Goal: Information Seeking & Learning: Find specific fact

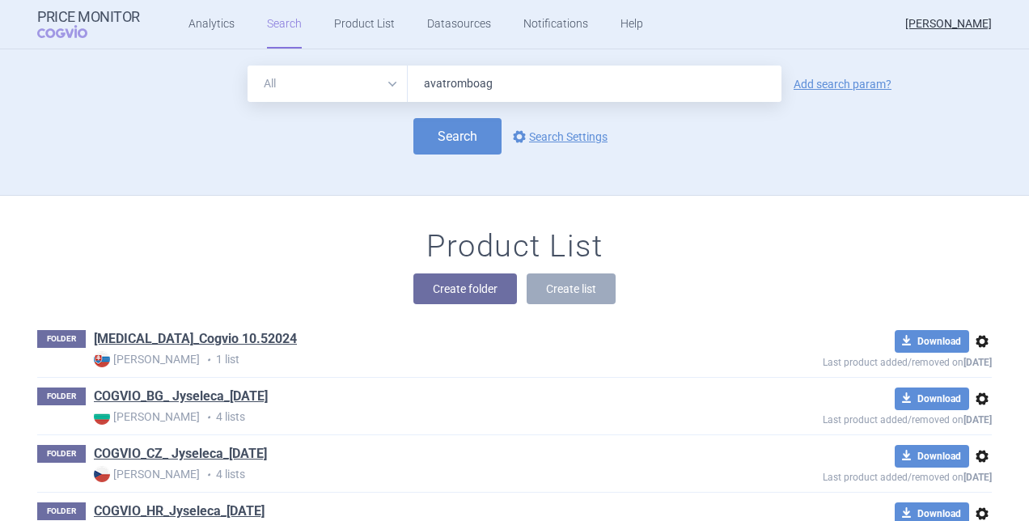
click at [473, 89] on input "avatromboag" at bounding box center [595, 84] width 374 height 36
type input "avatrombopag"
click at [452, 142] on button "Search" at bounding box center [457, 136] width 88 height 36
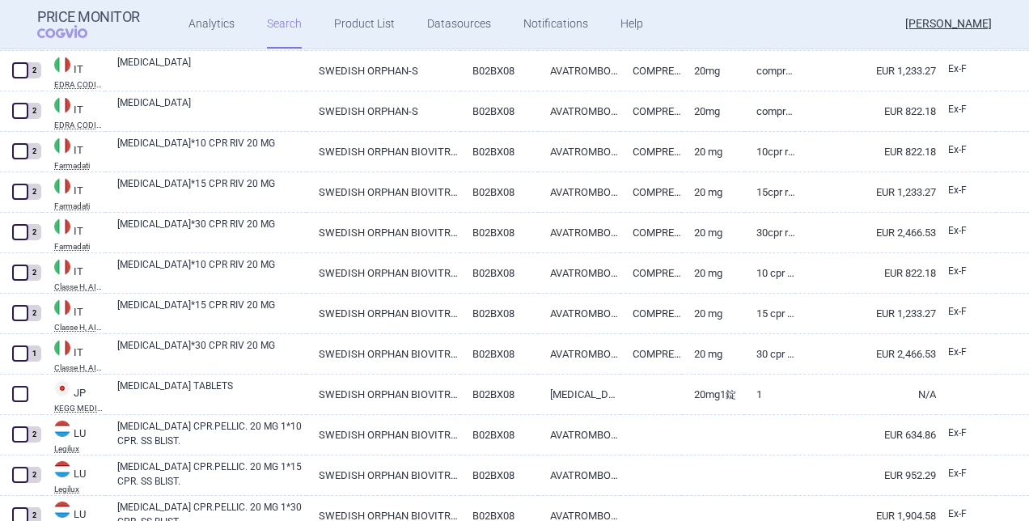
scroll to position [3913, 0]
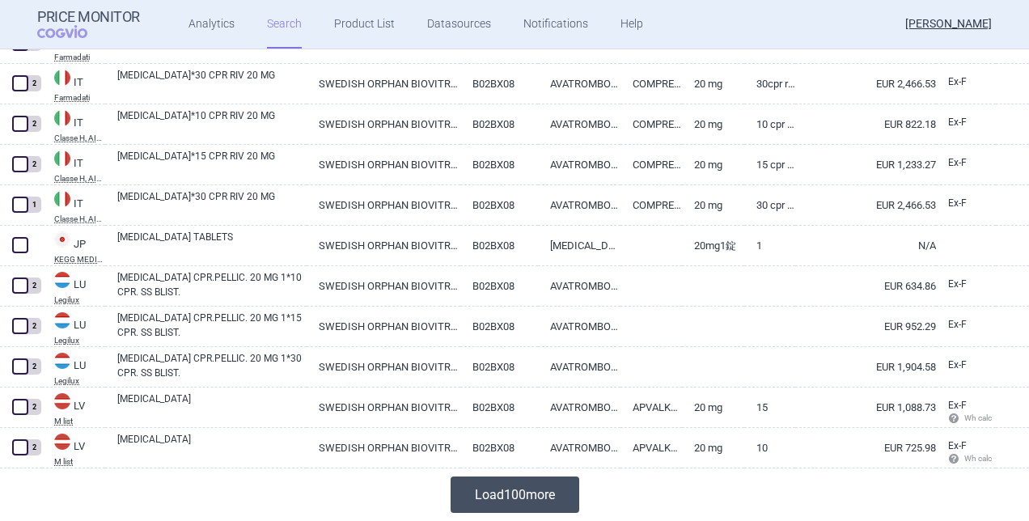
click at [515, 497] on button "Load 100 more" at bounding box center [515, 495] width 129 height 36
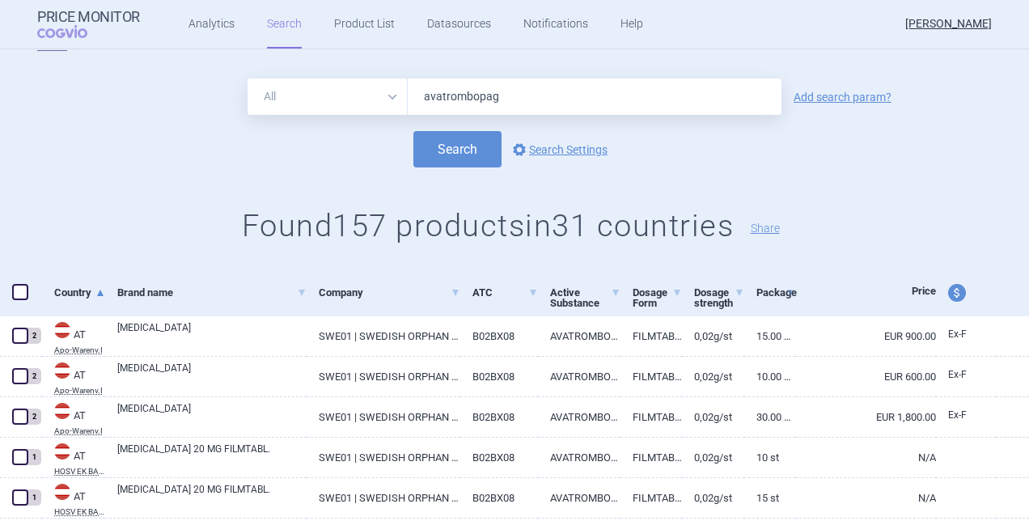
scroll to position [0, 0]
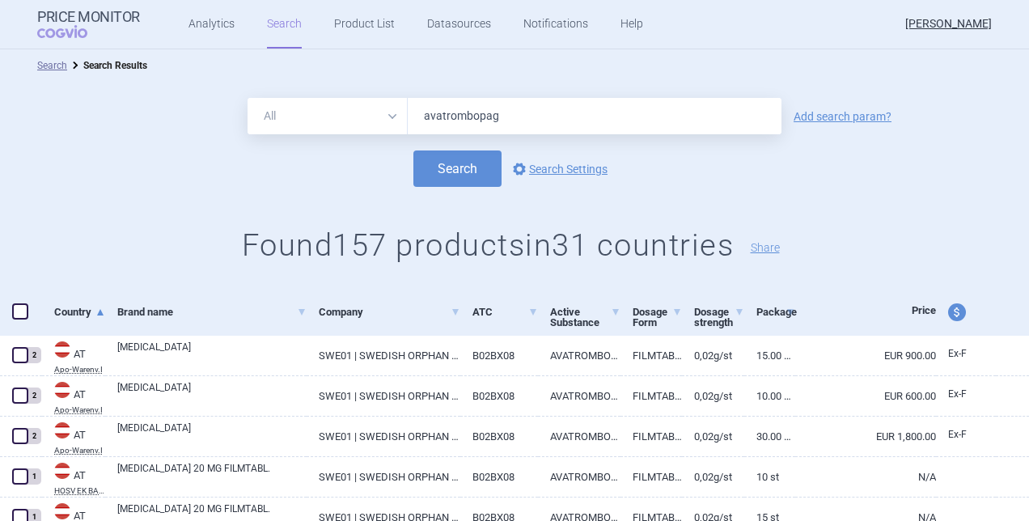
drag, startPoint x: 515, startPoint y: 114, endPoint x: 329, endPoint y: 120, distance: 187.0
click at [329, 120] on div "All Brand Name ATC Company Active Substance Country Newer than avatrombopag" at bounding box center [515, 116] width 534 height 36
type input "[MEDICAL_DATA]"
click at [465, 159] on button "Search" at bounding box center [457, 169] width 88 height 36
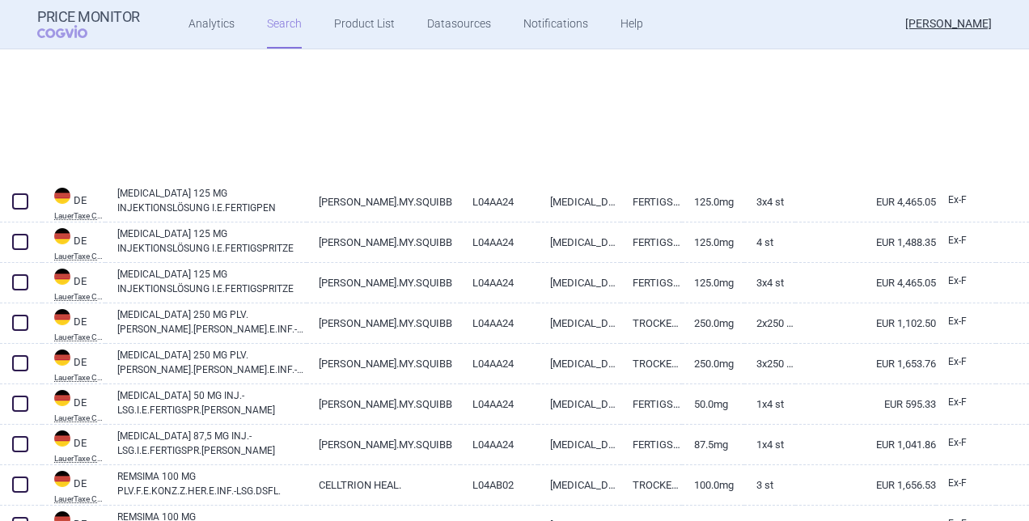
scroll to position [3913, 0]
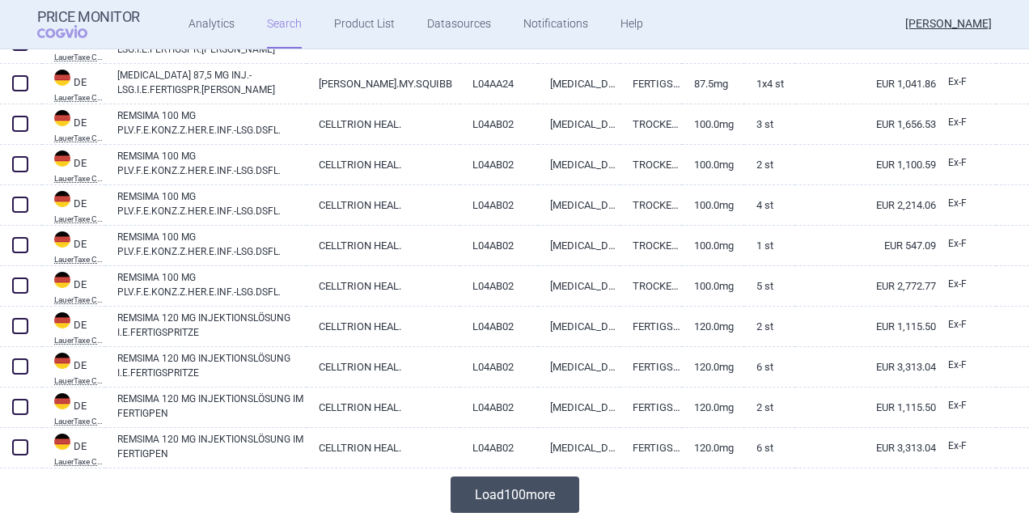
click at [510, 505] on button "Load 100 more" at bounding box center [515, 495] width 129 height 36
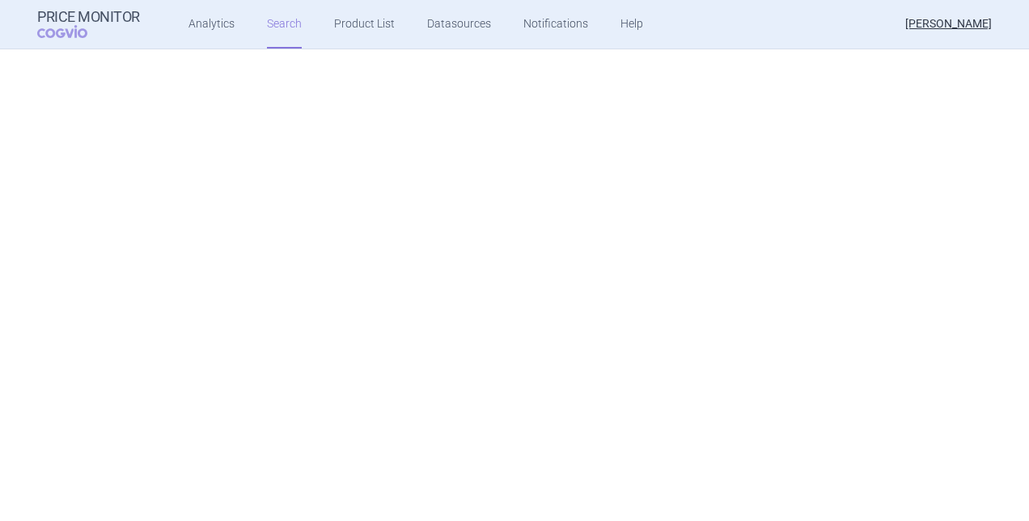
scroll to position [7959, 0]
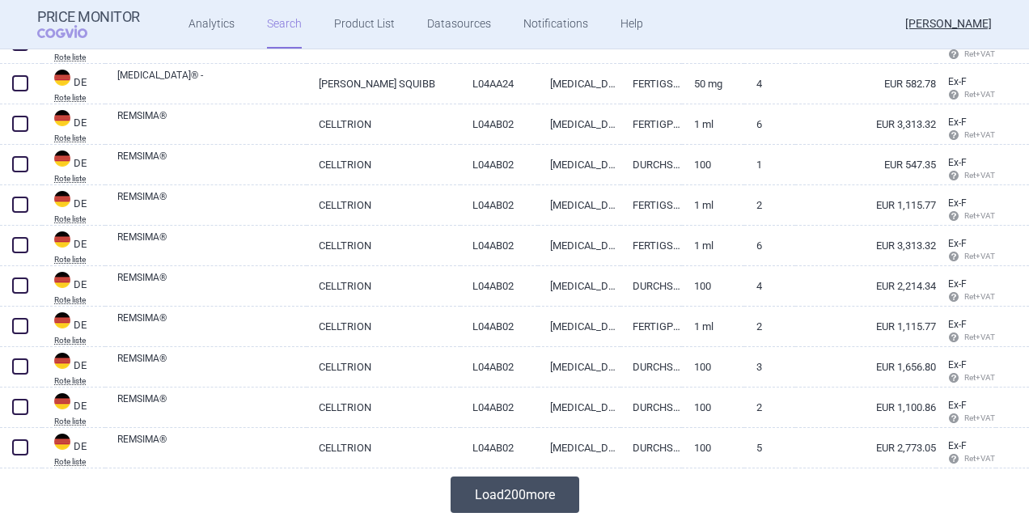
click at [546, 498] on button "Load 200 more" at bounding box center [515, 495] width 129 height 36
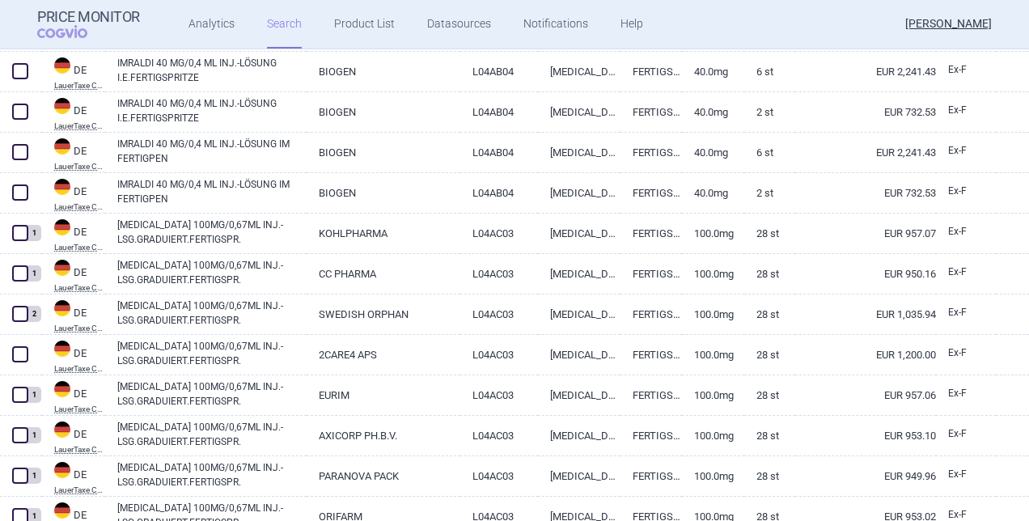
scroll to position [0, 0]
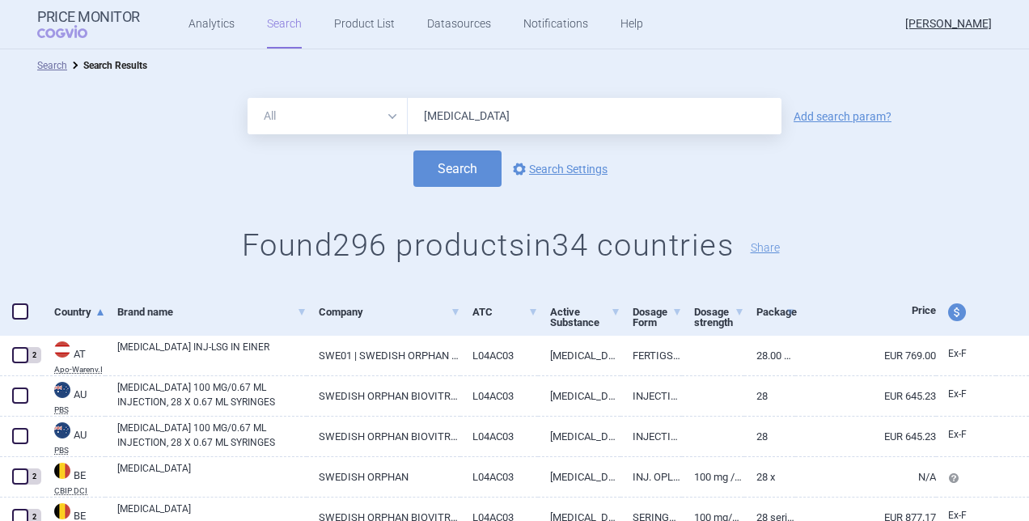
drag, startPoint x: 476, startPoint y: 112, endPoint x: 358, endPoint y: 121, distance: 118.5
click at [358, 121] on div "All Brand Name ATC Company Active Substance Country Newer than [MEDICAL_DATA]" at bounding box center [515, 116] width 534 height 36
type input "[MEDICAL_DATA]"
click at [467, 163] on button "Search" at bounding box center [457, 169] width 88 height 36
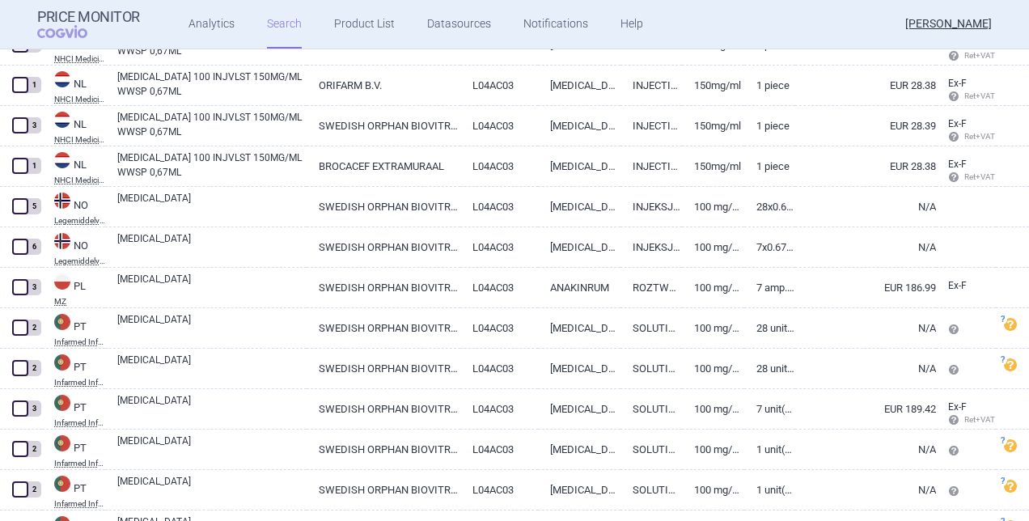
scroll to position [3913, 0]
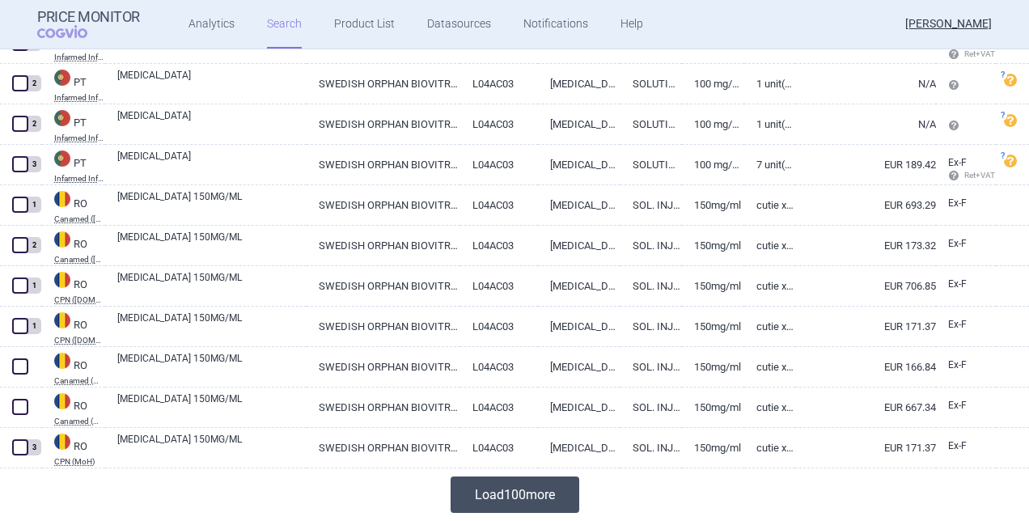
click at [479, 490] on button "Load 100 more" at bounding box center [515, 495] width 129 height 36
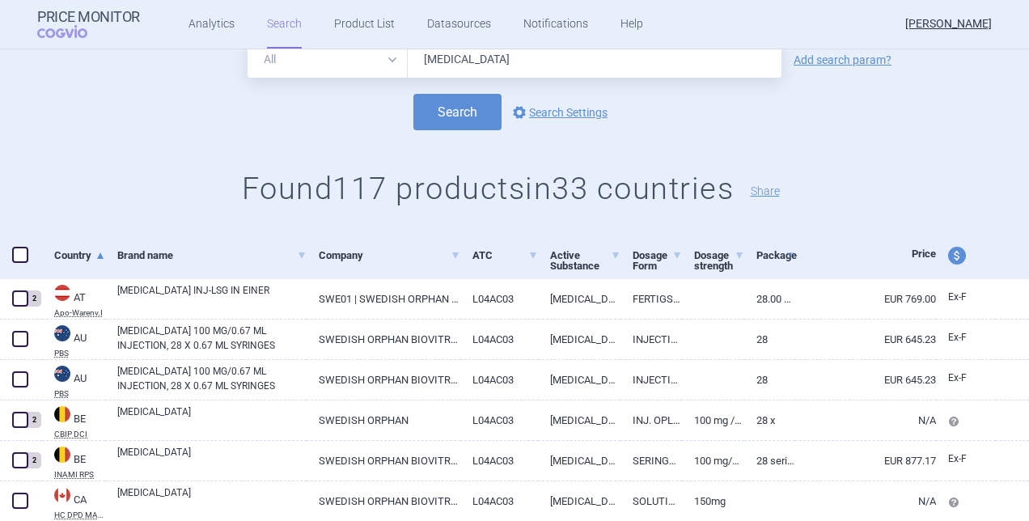
scroll to position [0, 0]
